Goal: Information Seeking & Learning: Compare options

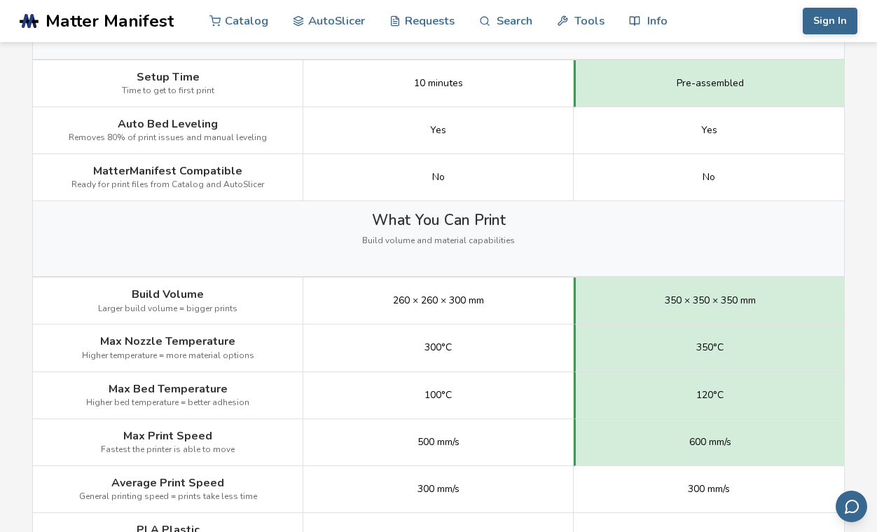
scroll to position [560, 0]
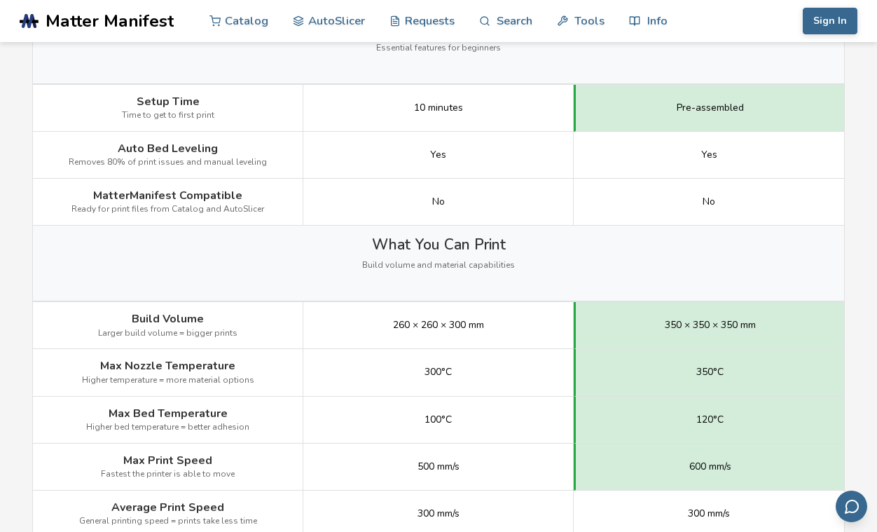
click at [612, 272] on div "What You Can Print Build volume and material capabilities" at bounding box center [438, 263] width 811 height 75
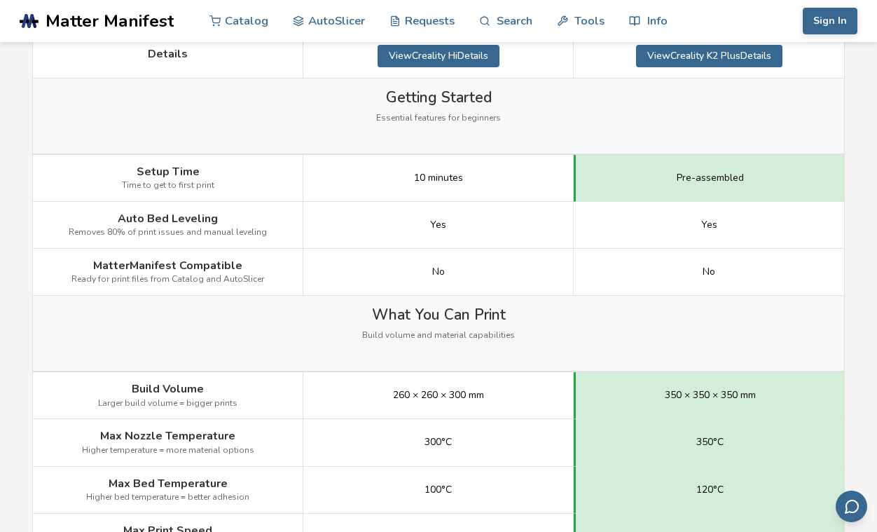
scroll to position [420, 0]
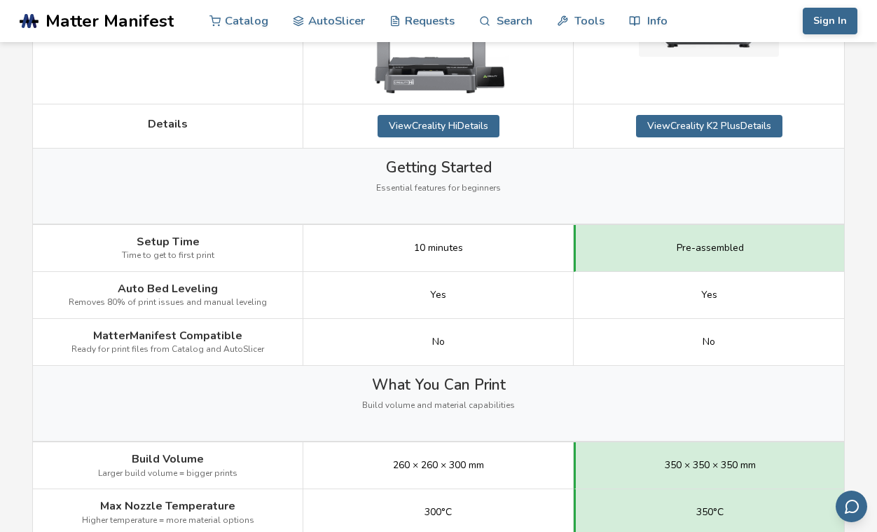
click at [257, 401] on div "What You Can Print Build volume and material capabilities" at bounding box center [438, 403] width 811 height 75
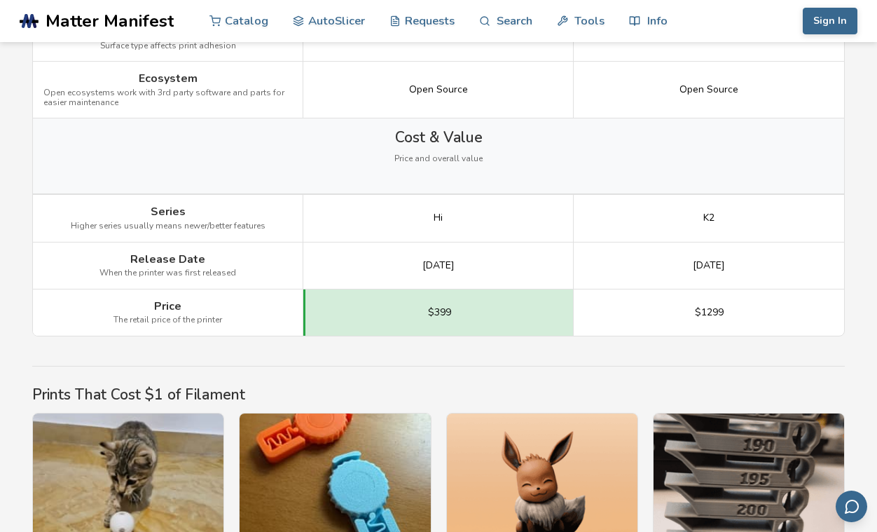
scroll to position [2031, 0]
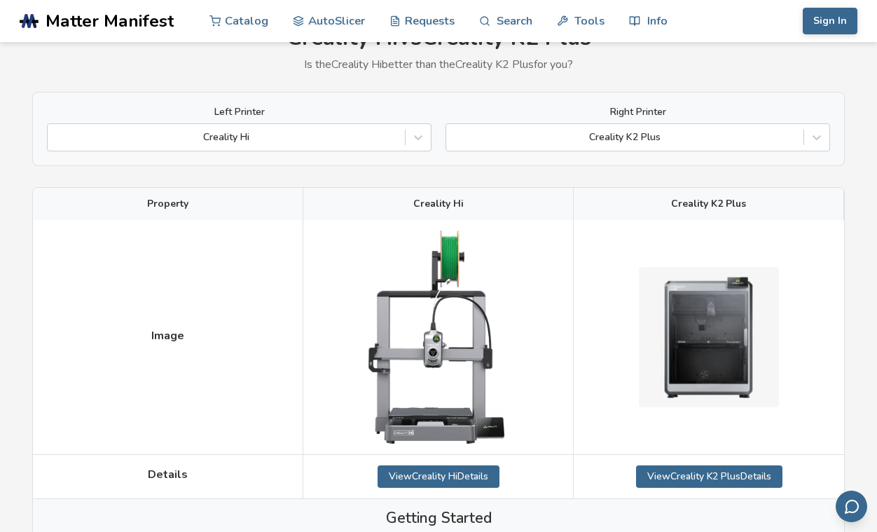
scroll to position [0, 0]
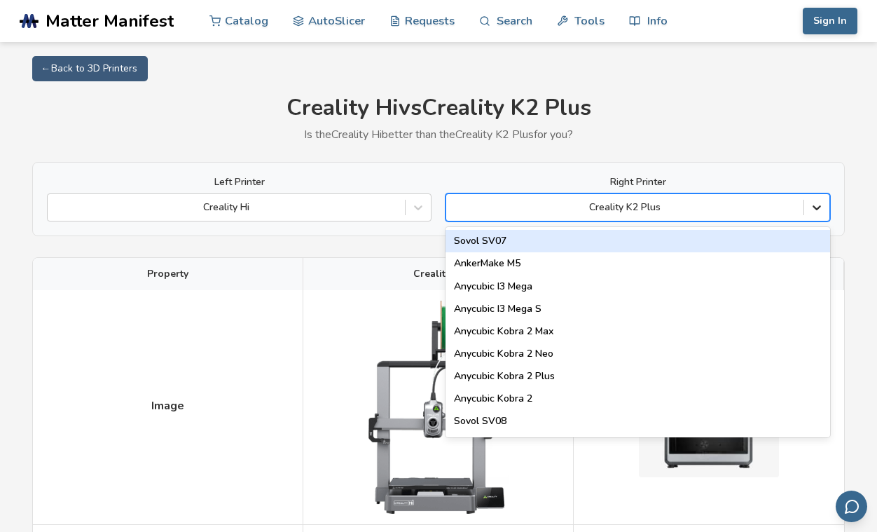
click at [815, 212] on icon at bounding box center [817, 207] width 14 height 14
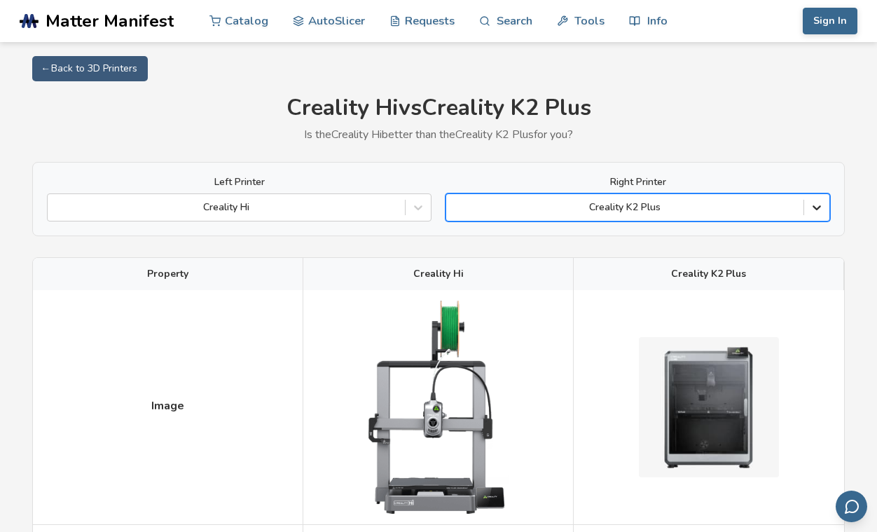
click at [815, 212] on icon at bounding box center [817, 207] width 14 height 14
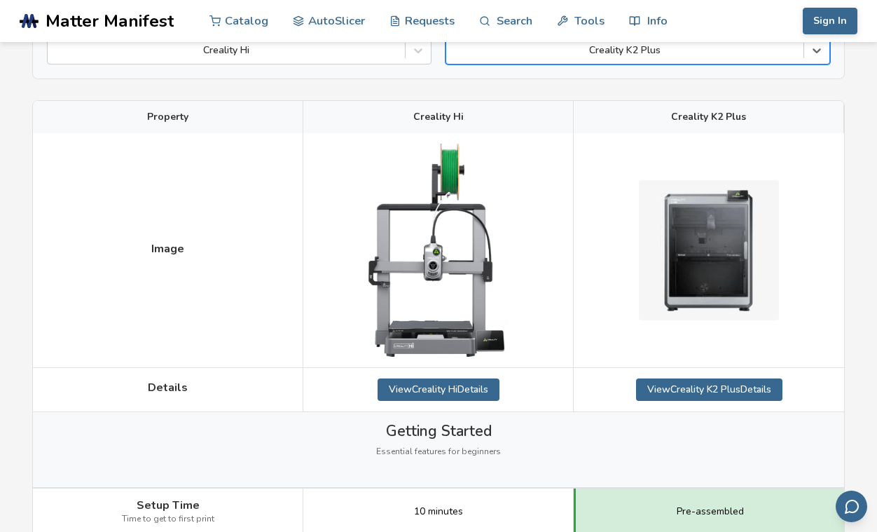
scroll to position [210, 0]
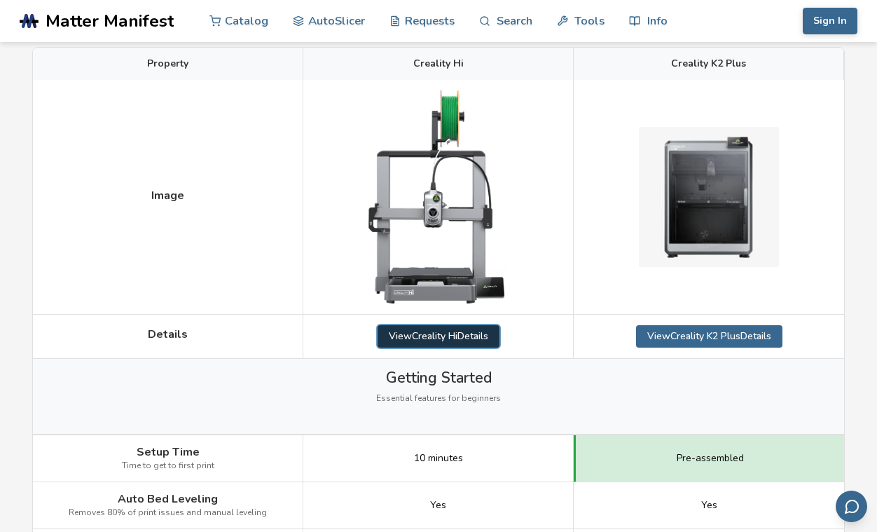
click at [450, 336] on link "View Creality Hi Details" at bounding box center [439, 336] width 122 height 22
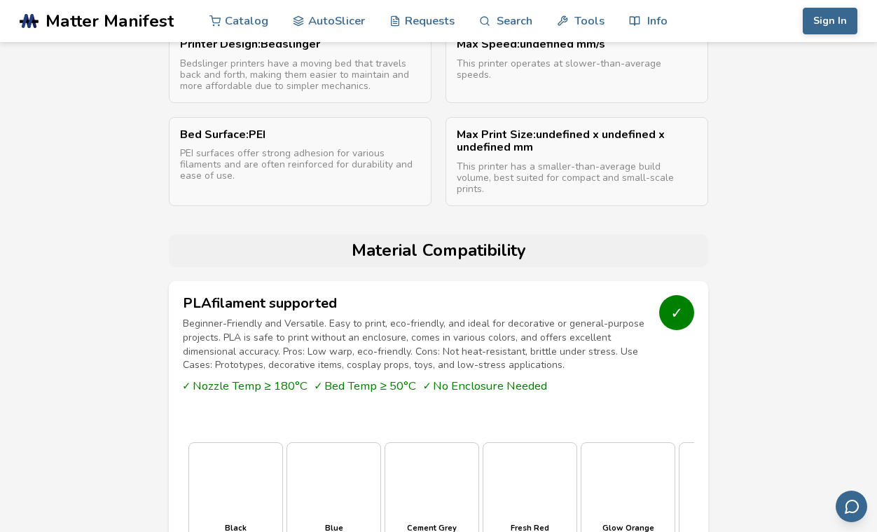
scroll to position [420, 0]
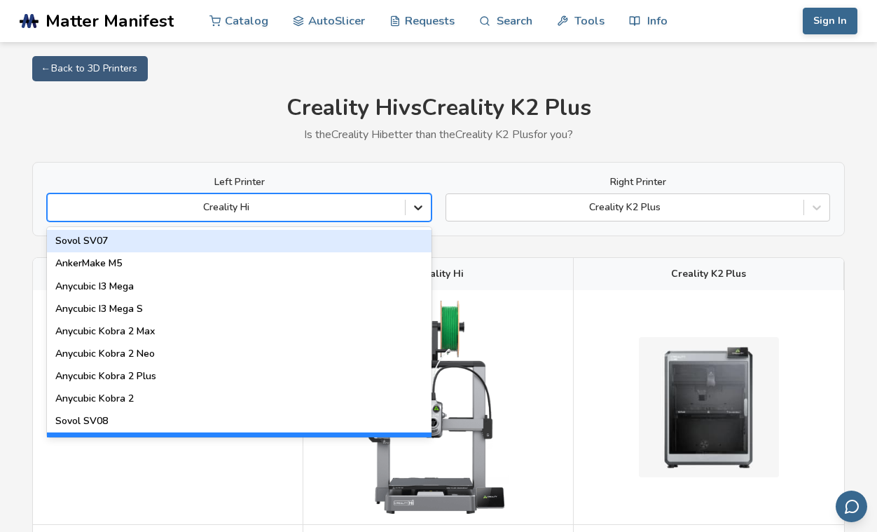
click at [412, 209] on icon at bounding box center [418, 207] width 14 height 14
click at [441, 164] on div "Left Printer 89 results available. Use Up and Down to choose options, press Ent…" at bounding box center [438, 199] width 813 height 74
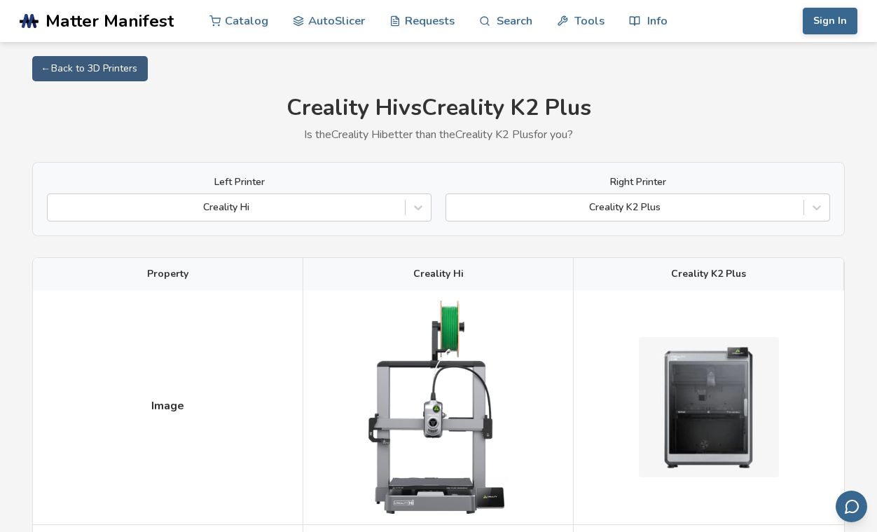
scroll to position [280, 0]
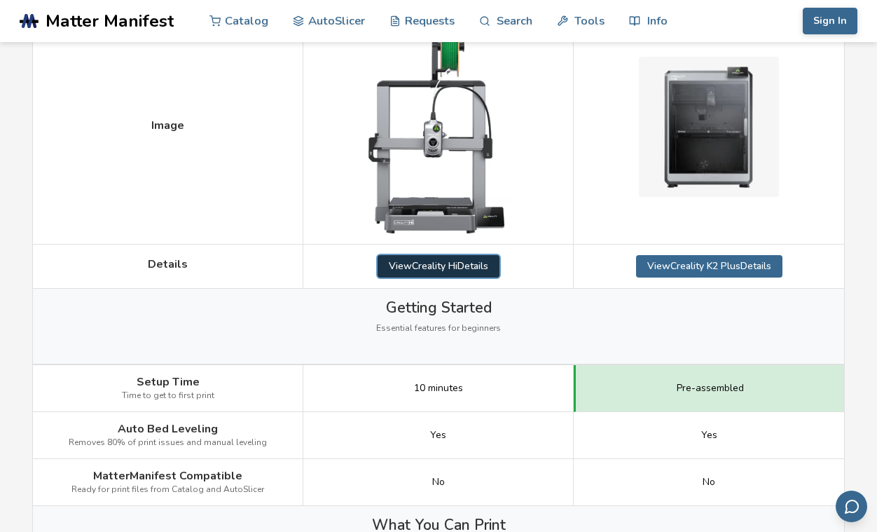
click at [438, 263] on link "View Creality Hi Details" at bounding box center [439, 266] width 122 height 22
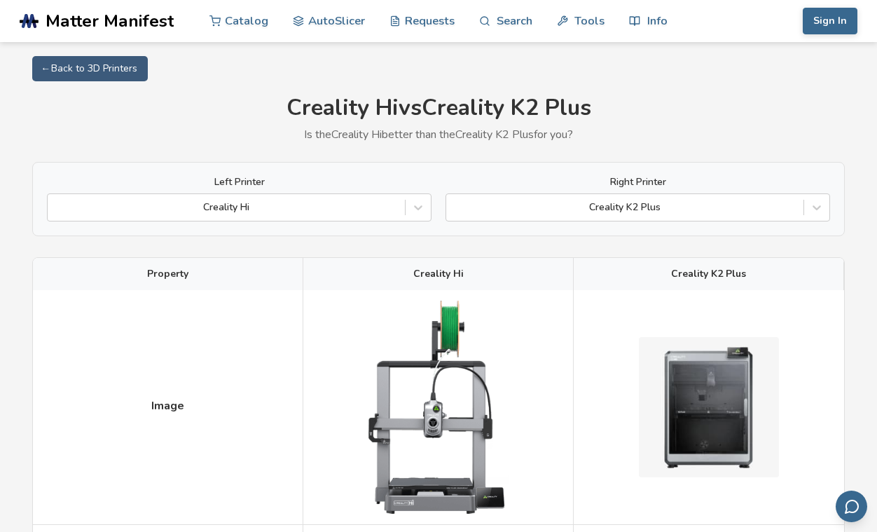
scroll to position [280, 0]
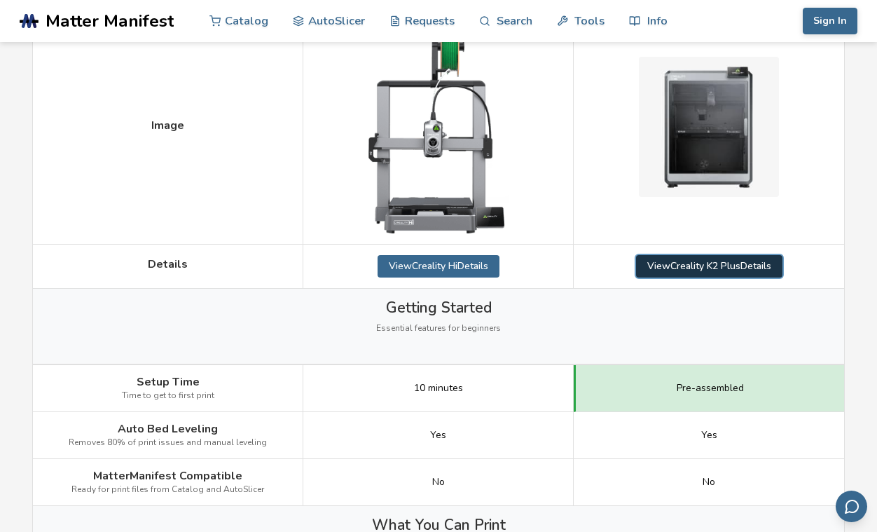
click at [738, 268] on link "View Creality K2 Plus Details" at bounding box center [709, 266] width 146 height 22
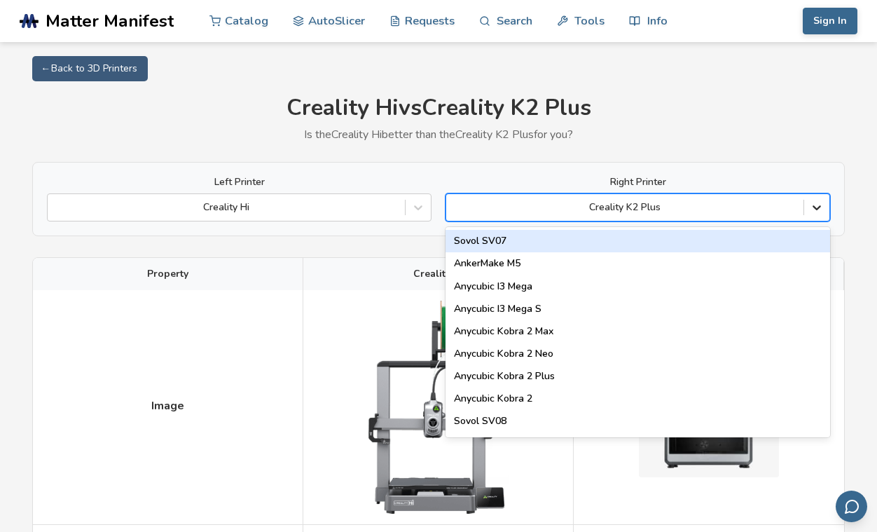
click at [819, 214] on icon at bounding box center [817, 207] width 14 height 14
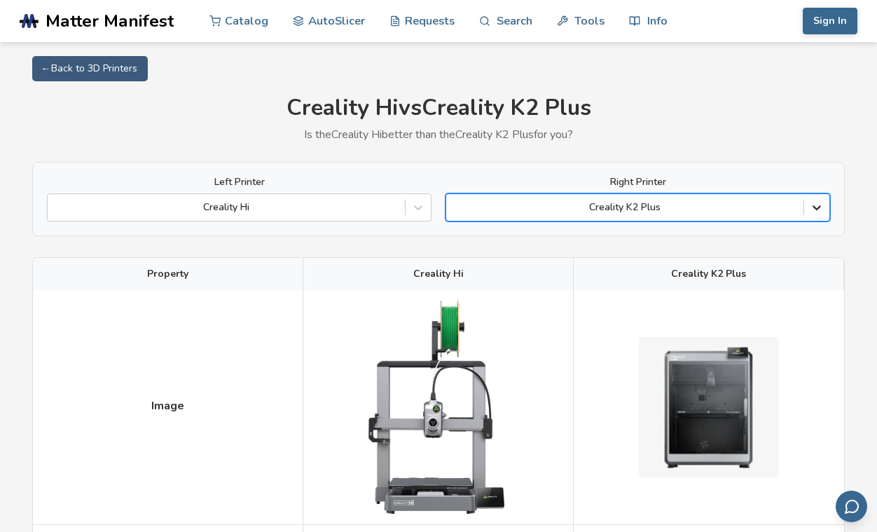
click at [819, 214] on icon at bounding box center [817, 207] width 14 height 14
